Goal: Transaction & Acquisition: Obtain resource

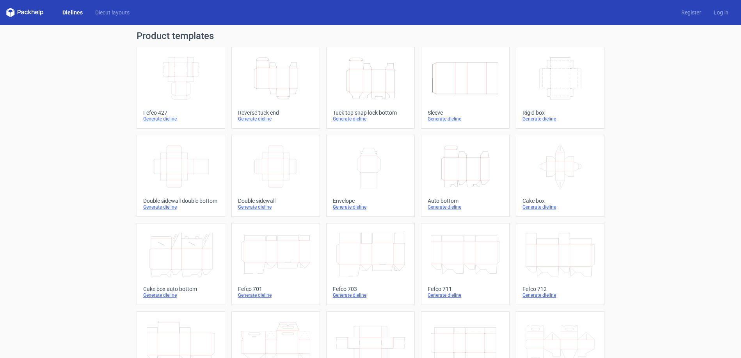
click at [190, 85] on icon "Width Depth Height" at bounding box center [180, 79] width 69 height 44
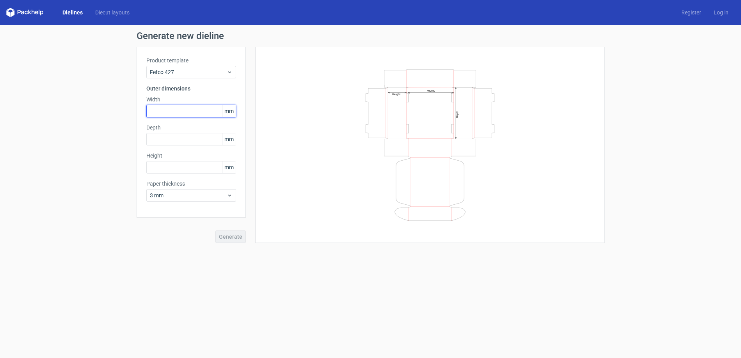
click at [172, 110] on input "text" at bounding box center [191, 111] width 90 height 12
type input "23"
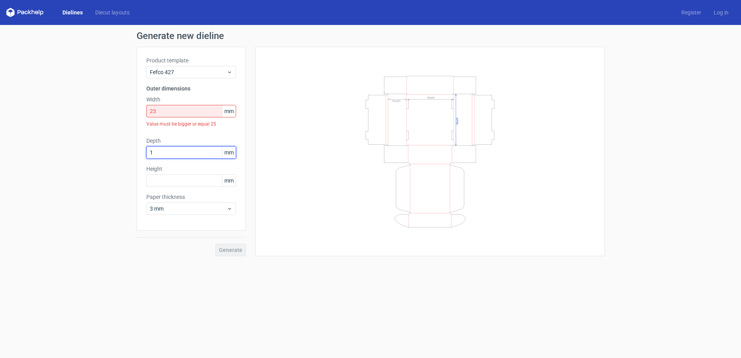
type input "1"
click at [171, 112] on input "23" at bounding box center [191, 111] width 90 height 12
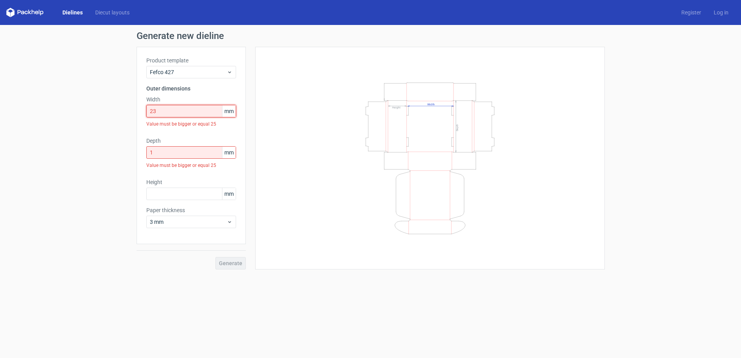
click at [166, 114] on input "23" at bounding box center [191, 111] width 90 height 12
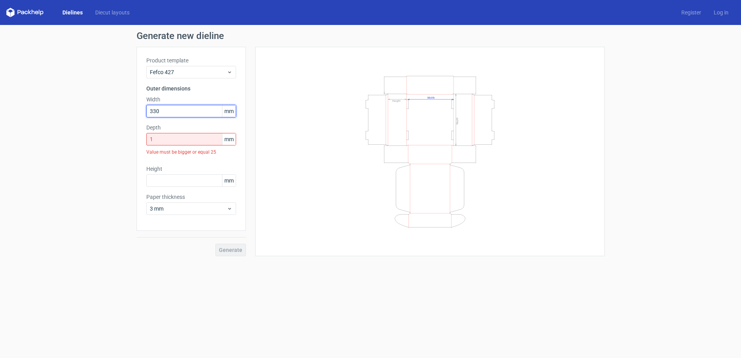
type input "330"
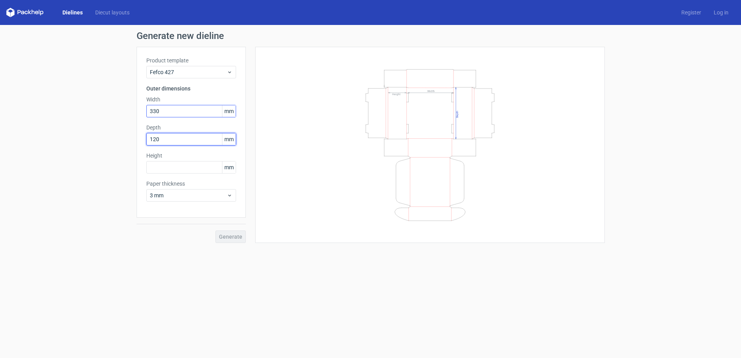
type input "120"
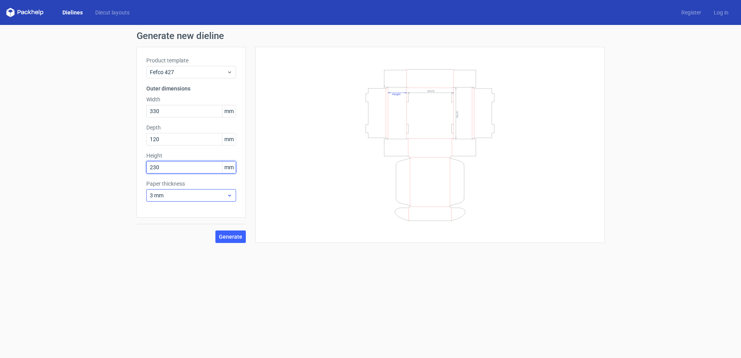
type input "230"
click at [208, 196] on span "3 mm" at bounding box center [188, 196] width 77 height 8
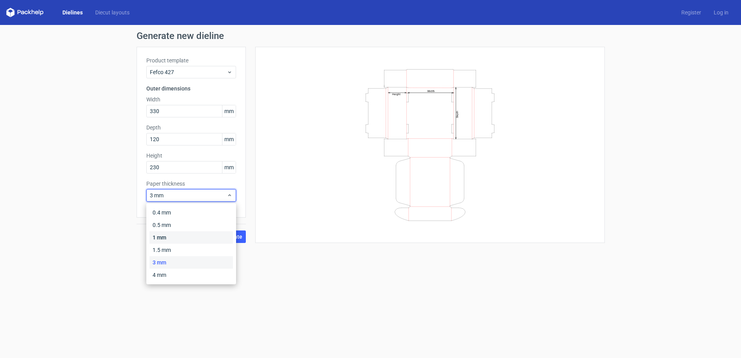
click at [191, 241] on div "1 mm" at bounding box center [191, 237] width 84 height 12
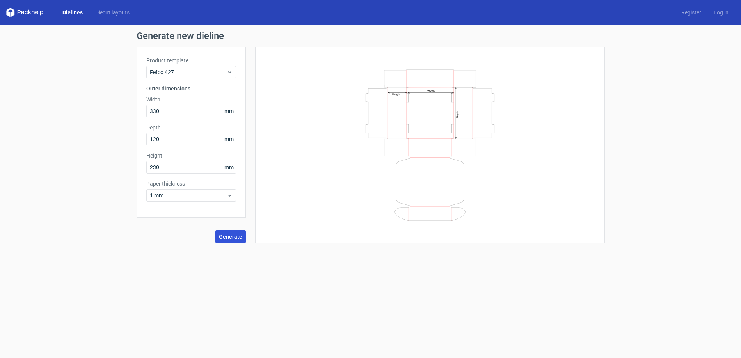
click at [221, 237] on span "Generate" at bounding box center [230, 236] width 23 height 5
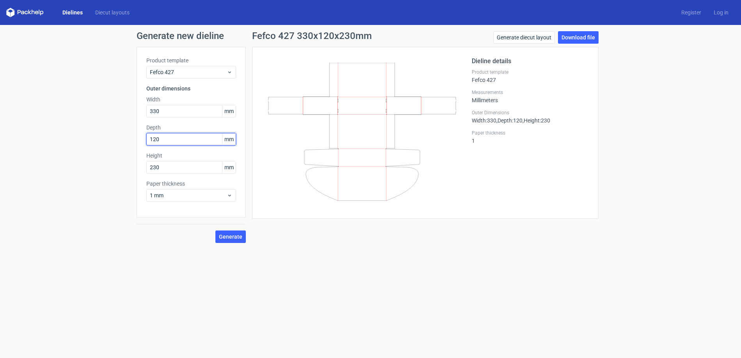
drag, startPoint x: 172, startPoint y: 140, endPoint x: 136, endPoint y: 139, distance: 36.7
click at [136, 139] on div "Generate new dieline Product template Fefco 427 Outer dimensions Width 330 mm D…" at bounding box center [370, 137] width 741 height 224
type input "230"
drag, startPoint x: 166, startPoint y: 164, endPoint x: 57, endPoint y: 161, distance: 108.9
click at [58, 161] on div "Generate new dieline Product template Fefco 427 Outer dimensions Width 330 mm D…" at bounding box center [370, 137] width 741 height 224
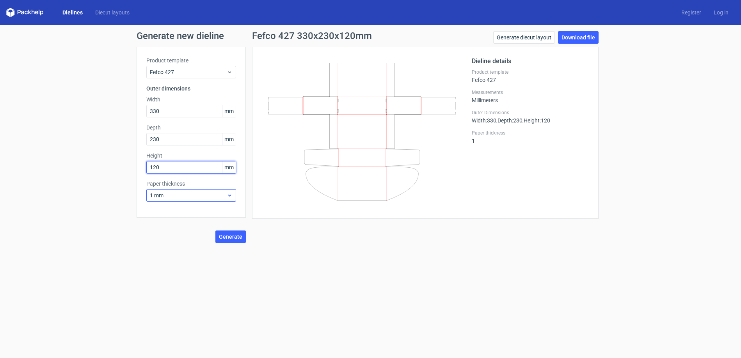
type input "120"
click at [163, 197] on span "1 mm" at bounding box center [188, 196] width 77 height 8
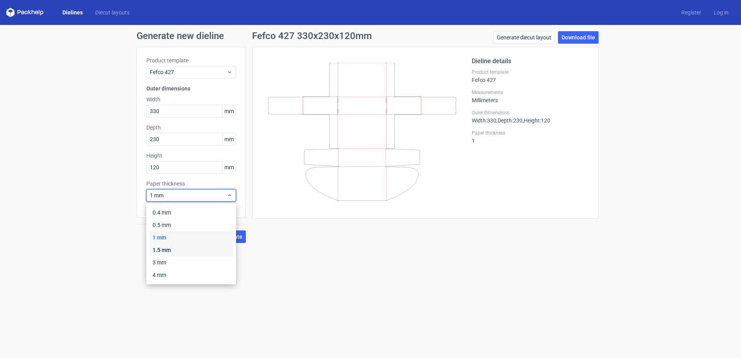
click at [184, 251] on div "1.5 mm" at bounding box center [191, 250] width 84 height 12
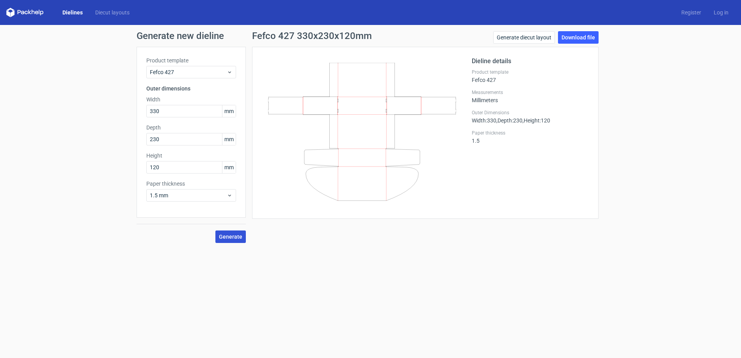
click at [224, 240] on span "Generate" at bounding box center [230, 236] width 23 height 5
click at [197, 199] on span "1.5 mm" at bounding box center [188, 196] width 77 height 8
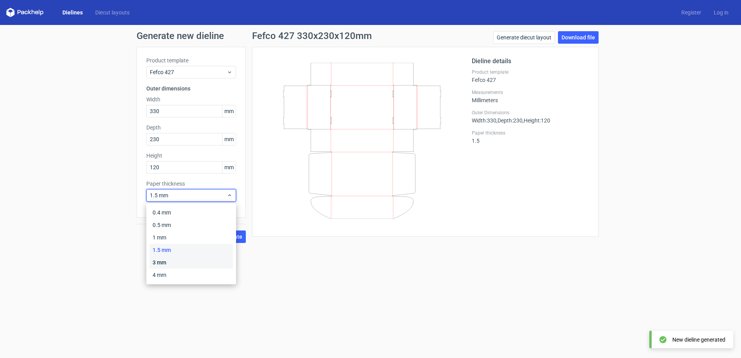
click at [195, 265] on div "3 mm" at bounding box center [191, 262] width 84 height 12
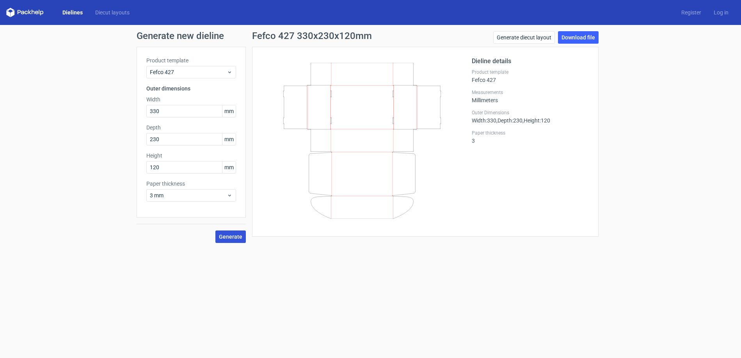
click at [221, 239] on span "Generate" at bounding box center [230, 236] width 23 height 5
click at [226, 194] on span "3 mm" at bounding box center [188, 196] width 77 height 8
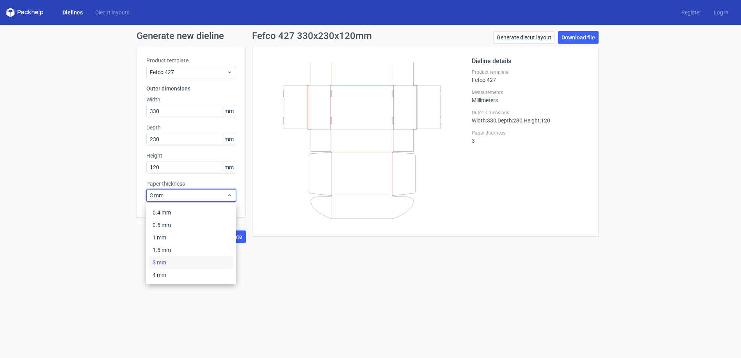
click at [206, 264] on div "3 mm" at bounding box center [191, 262] width 84 height 12
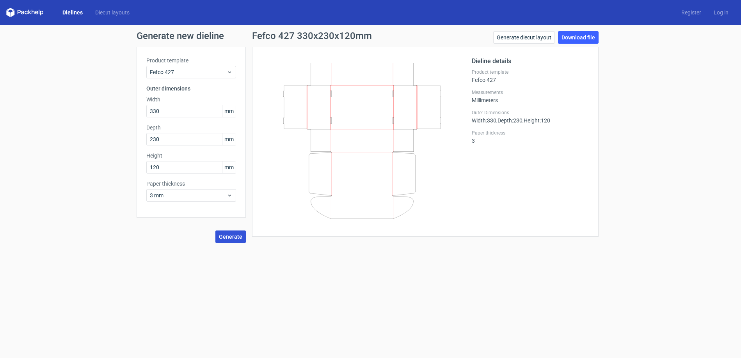
click at [227, 237] on span "Generate" at bounding box center [230, 236] width 23 height 5
click at [573, 37] on link "Download file" at bounding box center [578, 37] width 41 height 12
click at [180, 107] on input "330" at bounding box center [191, 111] width 90 height 12
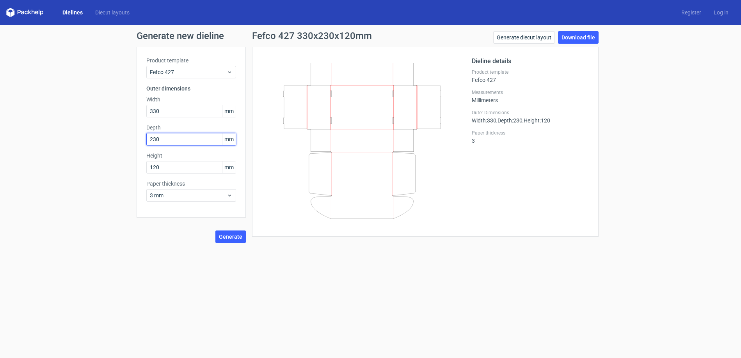
click at [182, 137] on input "230" at bounding box center [191, 139] width 90 height 12
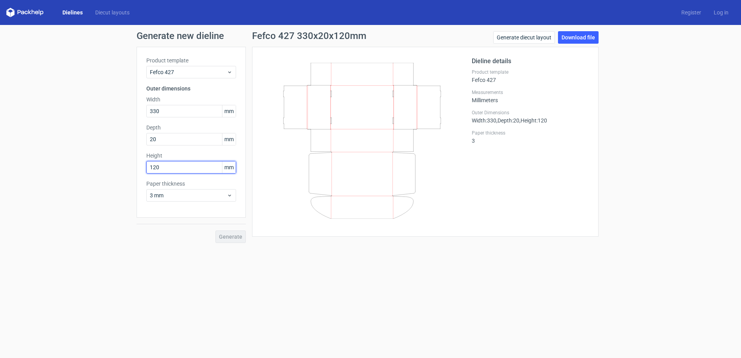
click at [170, 166] on div "Product template Fefco 427 Outer dimensions Width 330 mm Depth 20 mm Height 120…" at bounding box center [191, 132] width 109 height 171
click at [170, 166] on div "Product template Fefco 427 Outer dimensions Width 330 mm Depth 20 mm Value must…" at bounding box center [191, 139] width 109 height 184
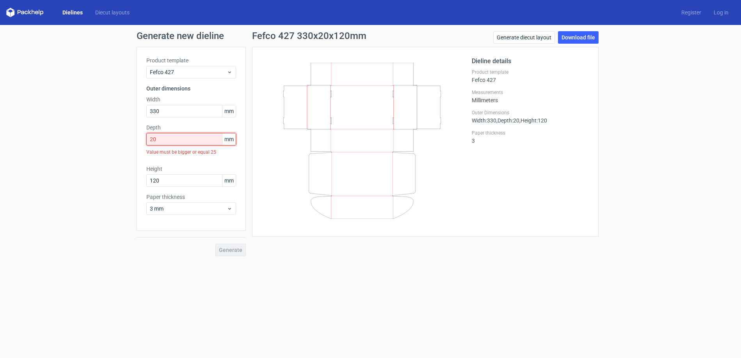
click at [168, 141] on input "20" at bounding box center [191, 139] width 90 height 12
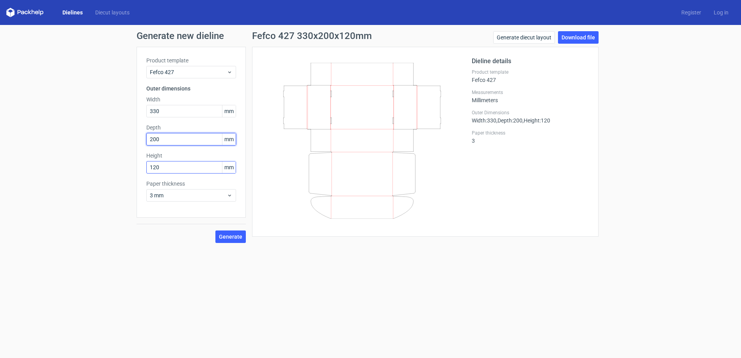
type input "200"
click at [171, 169] on input "120" at bounding box center [191, 167] width 90 height 12
click at [233, 235] on span "Generate" at bounding box center [230, 236] width 23 height 5
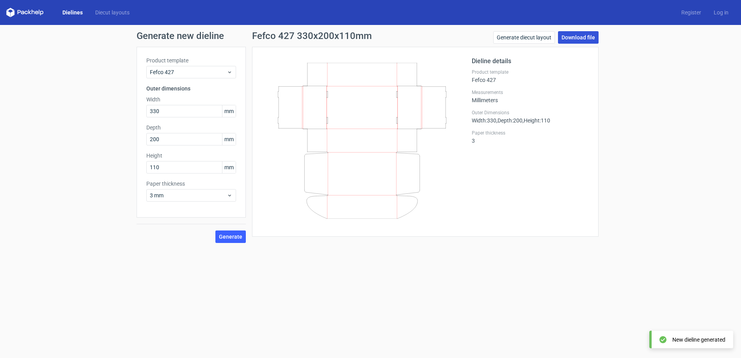
click at [566, 41] on link "Download file" at bounding box center [578, 37] width 41 height 12
drag, startPoint x: 174, startPoint y: 166, endPoint x: 100, endPoint y: 164, distance: 74.9
click at [100, 164] on div "Generate new dieline Product template Fefco 427 Outer dimensions Width 330 mm D…" at bounding box center [370, 137] width 741 height 224
type input "100"
drag, startPoint x: 168, startPoint y: 137, endPoint x: 104, endPoint y: 140, distance: 63.7
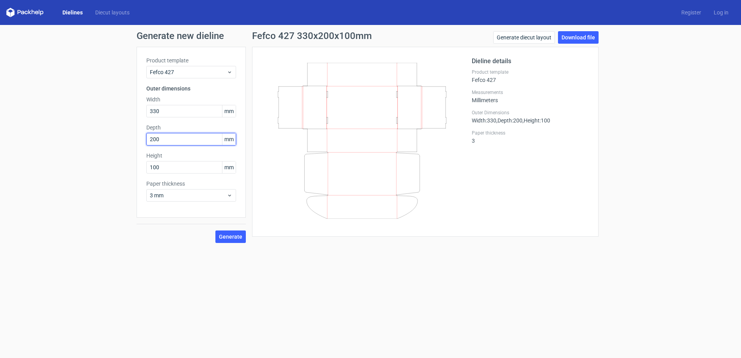
click at [104, 140] on div "Generate new dieline Product template Fefco 427 Outer dimensions Width 330 mm D…" at bounding box center [370, 137] width 741 height 224
type input "190"
click at [219, 235] on span "Generate" at bounding box center [230, 236] width 23 height 5
click at [441, 216] on icon at bounding box center [362, 141] width 188 height 156
click at [558, 41] on link "Download file" at bounding box center [578, 37] width 41 height 12
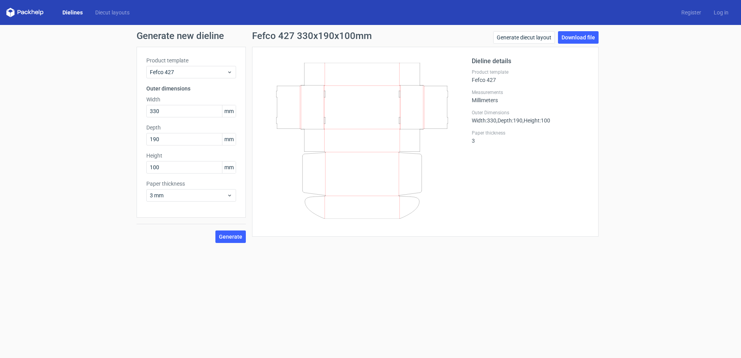
click at [19, 12] on icon at bounding box center [19, 12] width 3 height 4
click at [10, 12] on polygon at bounding box center [8, 13] width 4 height 7
click at [27, 13] on icon at bounding box center [24, 12] width 37 height 9
click at [1, 13] on div "Dielines Diecut layouts Register Log in" at bounding box center [370, 12] width 741 height 25
click at [8, 14] on polygon at bounding box center [8, 13] width 4 height 7
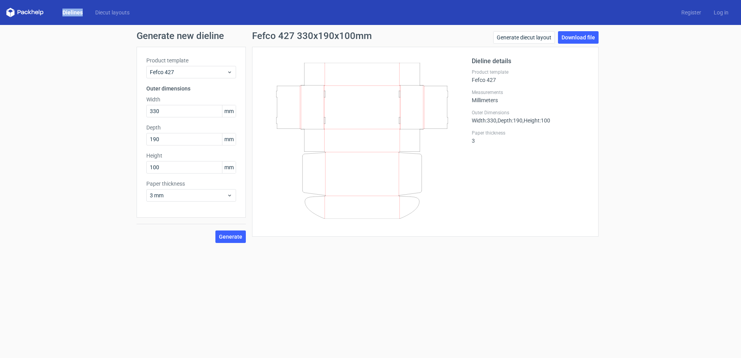
click at [8, 14] on polygon at bounding box center [8, 13] width 4 height 7
click at [9, 11] on icon at bounding box center [24, 12] width 37 height 9
